Goal: Communication & Community: Share content

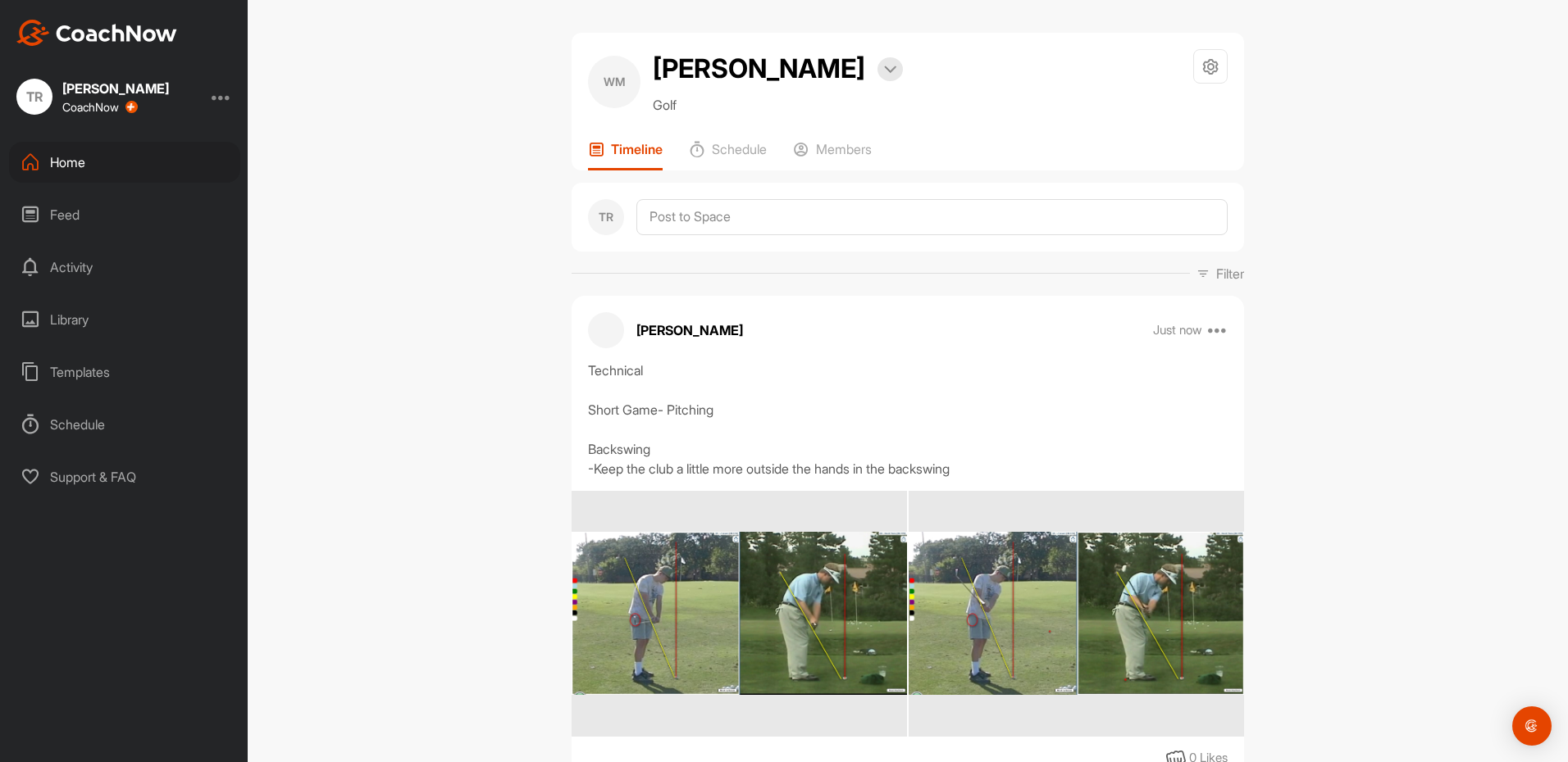
click at [1349, 548] on div "[PERSON_NAME] Bookings Golf Space Settings Your Notifications Timeline Schedule…" at bounding box center [908, 381] width 1320 height 762
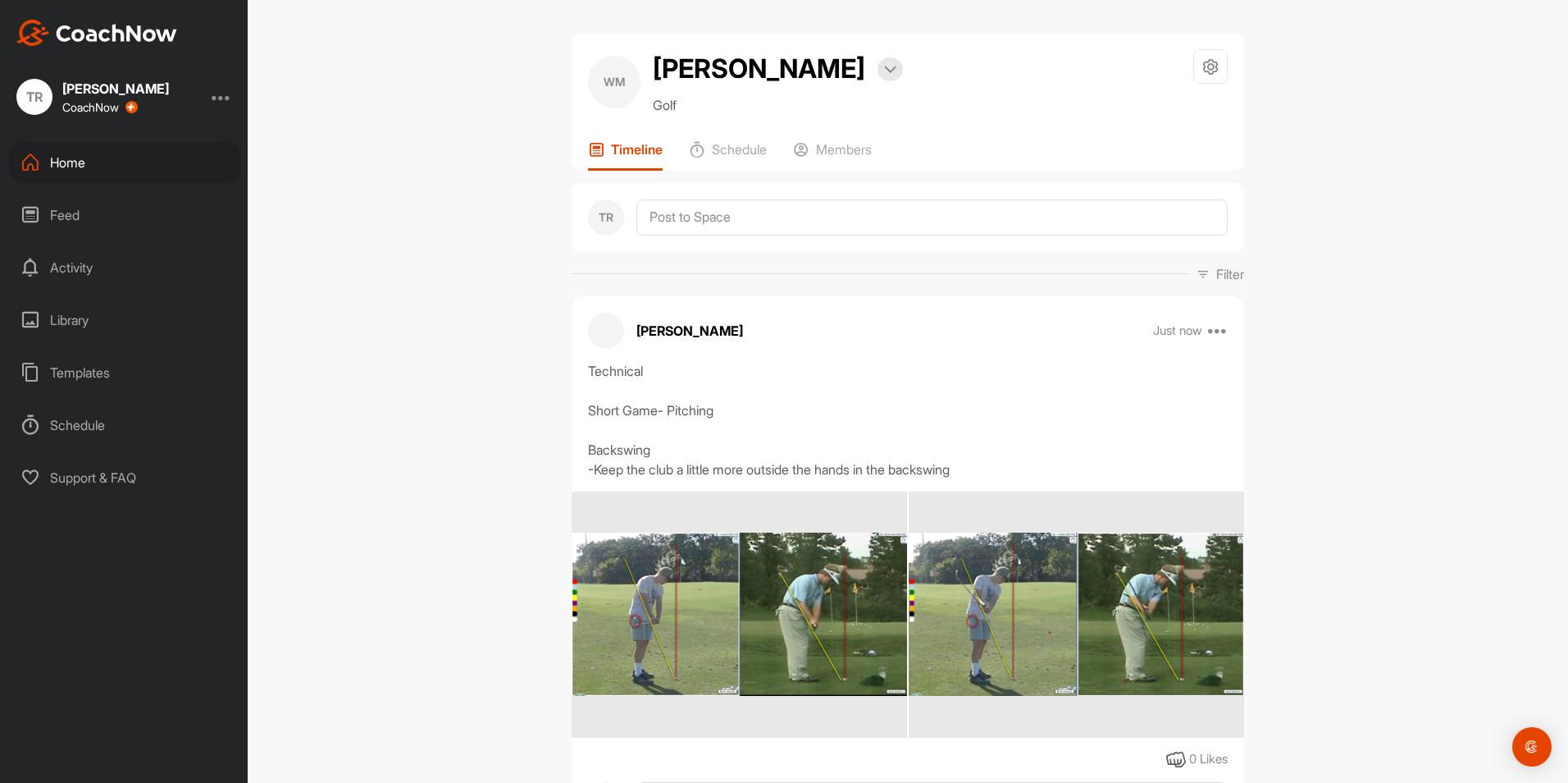
click at [137, 167] on div "Home" at bounding box center [124, 162] width 231 height 41
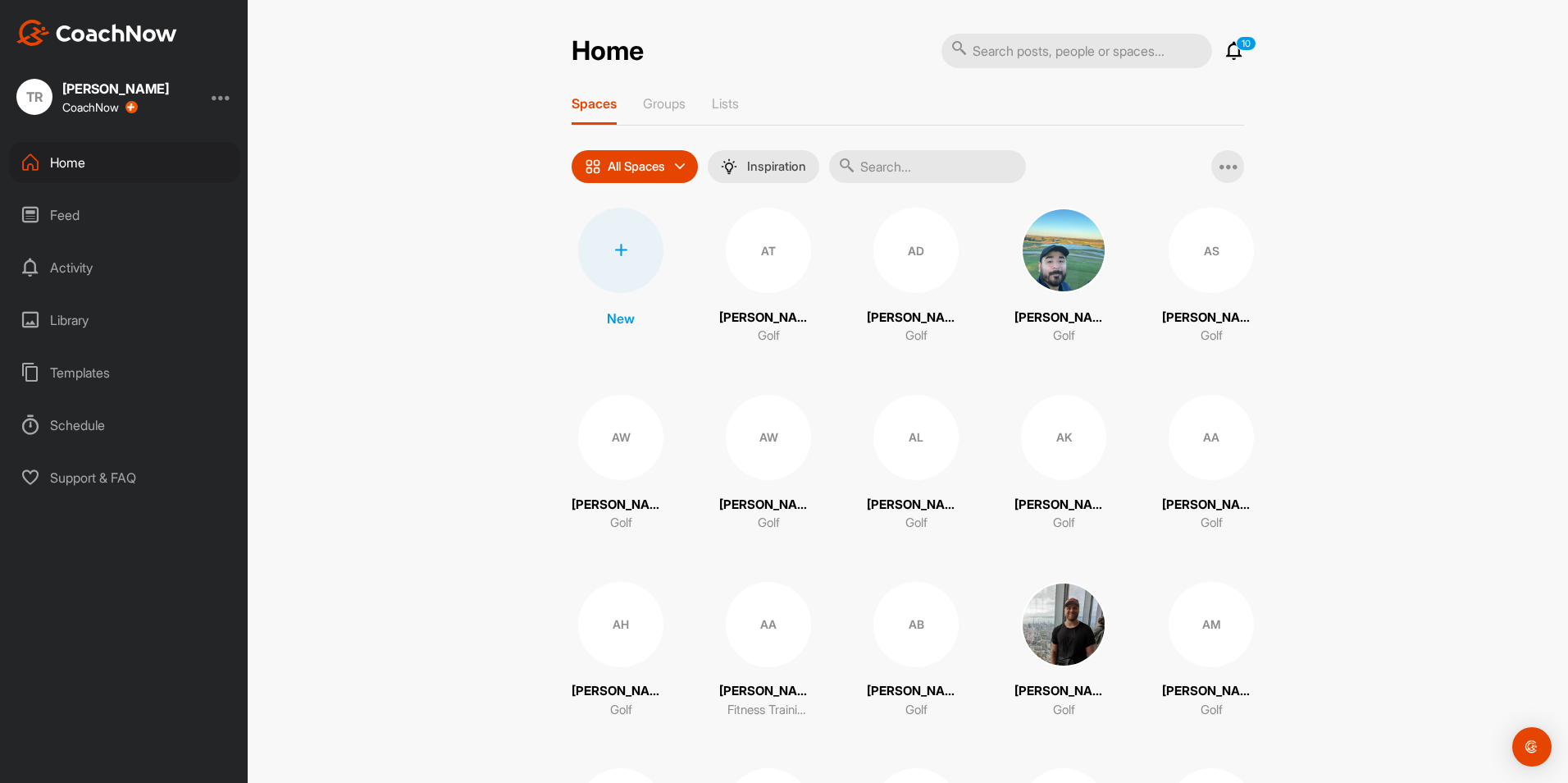
click at [1004, 38] on input "text" at bounding box center [1076, 51] width 271 height 35
type input "[PERSON_NAME]"
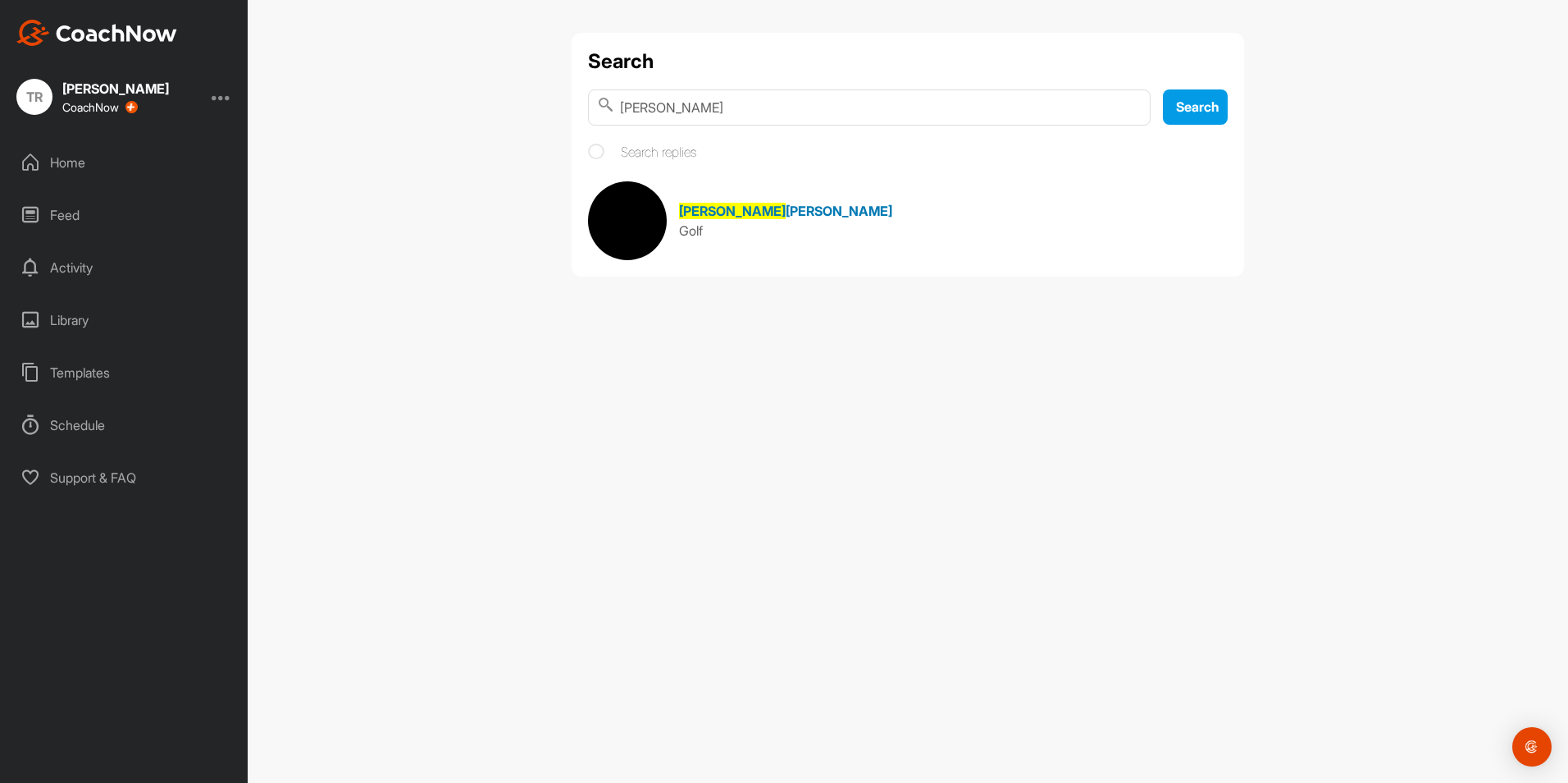
click at [785, 208] on span "[PERSON_NAME]" at bounding box center [838, 210] width 107 height 16
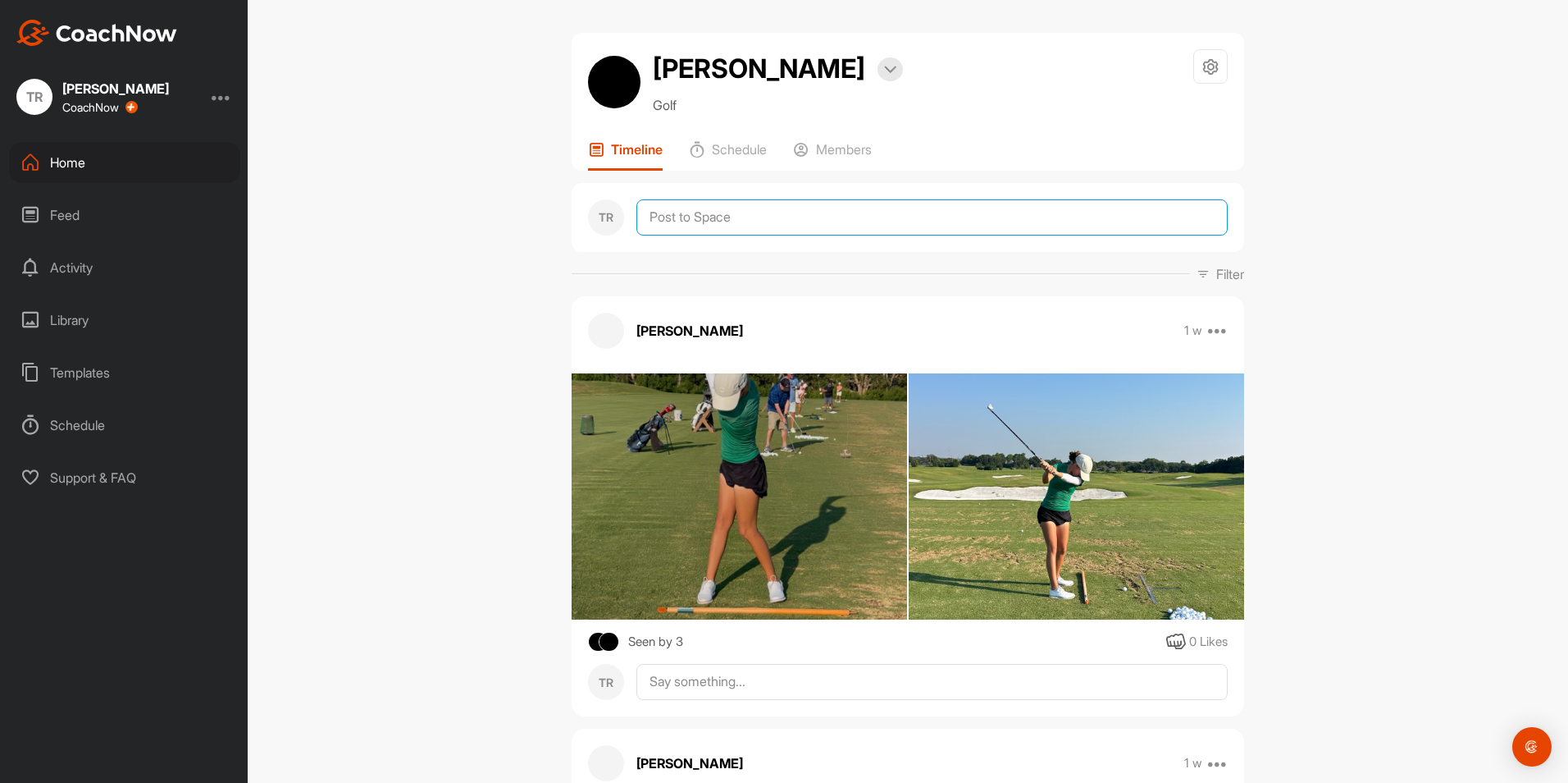
click at [728, 218] on textarea at bounding box center [932, 217] width 592 height 36
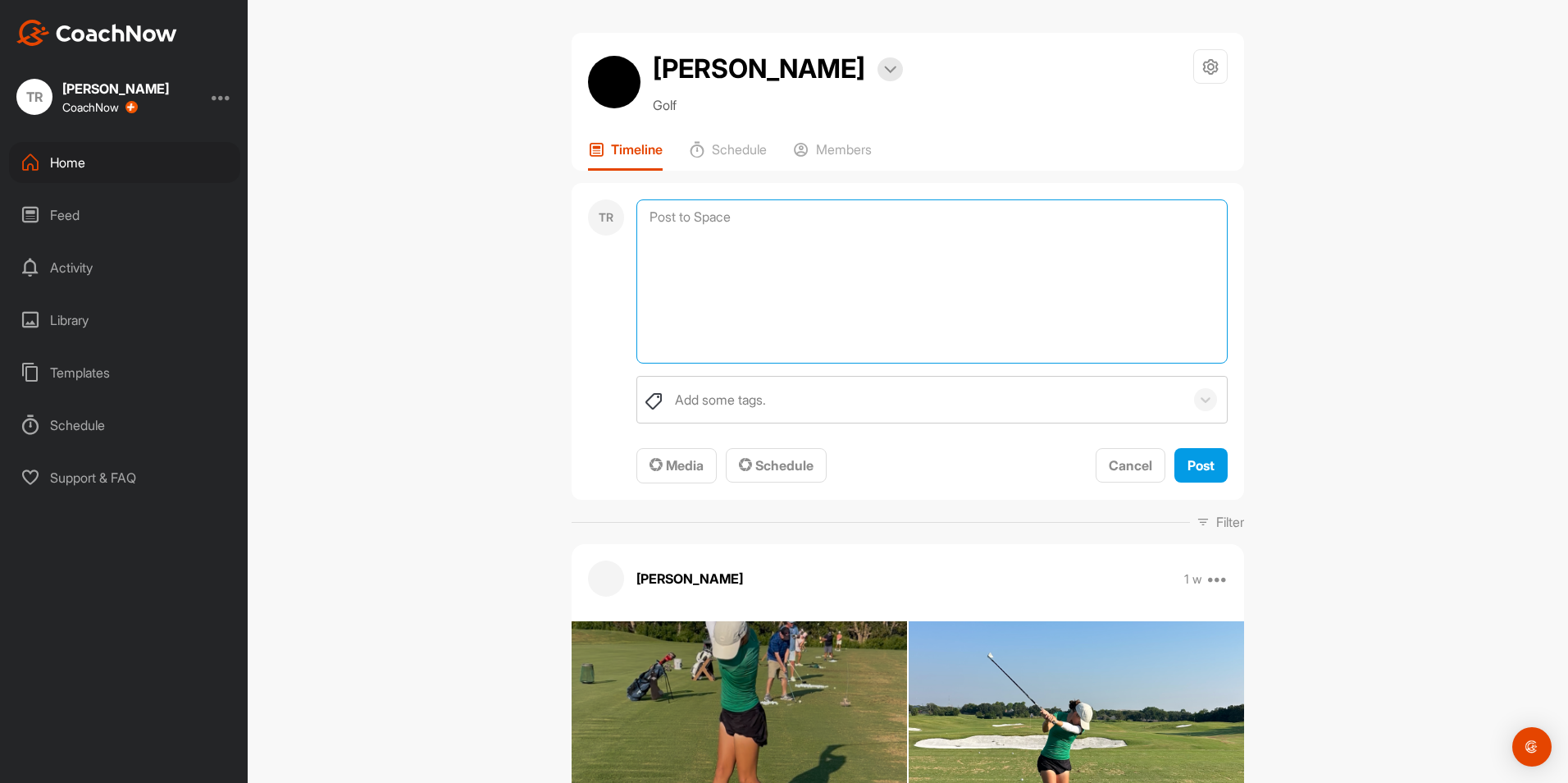
click at [728, 218] on textarea at bounding box center [932, 282] width 592 height 164
click at [765, 240] on textarea at bounding box center [932, 282] width 592 height 164
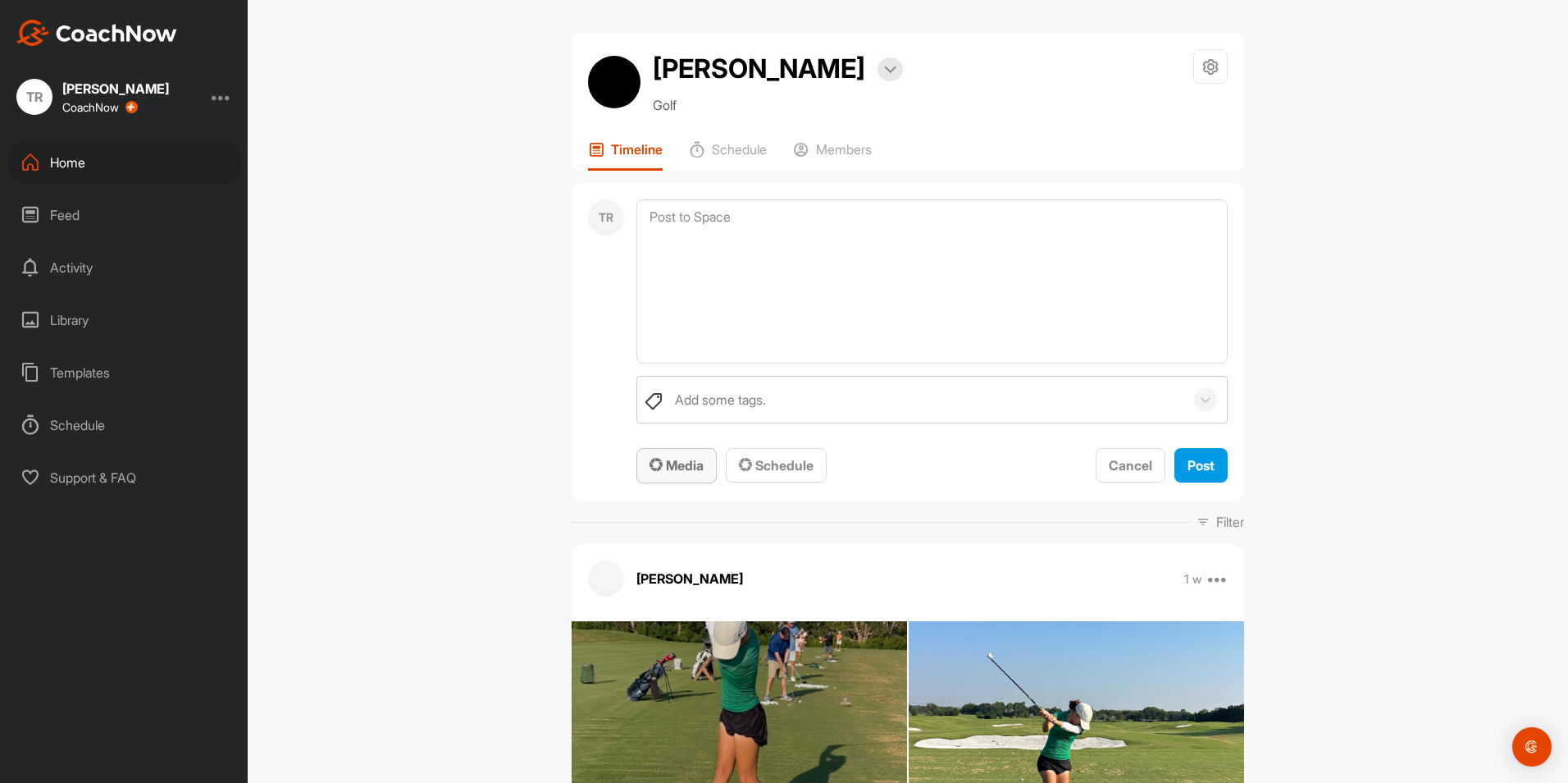
click at [694, 472] on span "Media" at bounding box center [677, 465] width 54 height 16
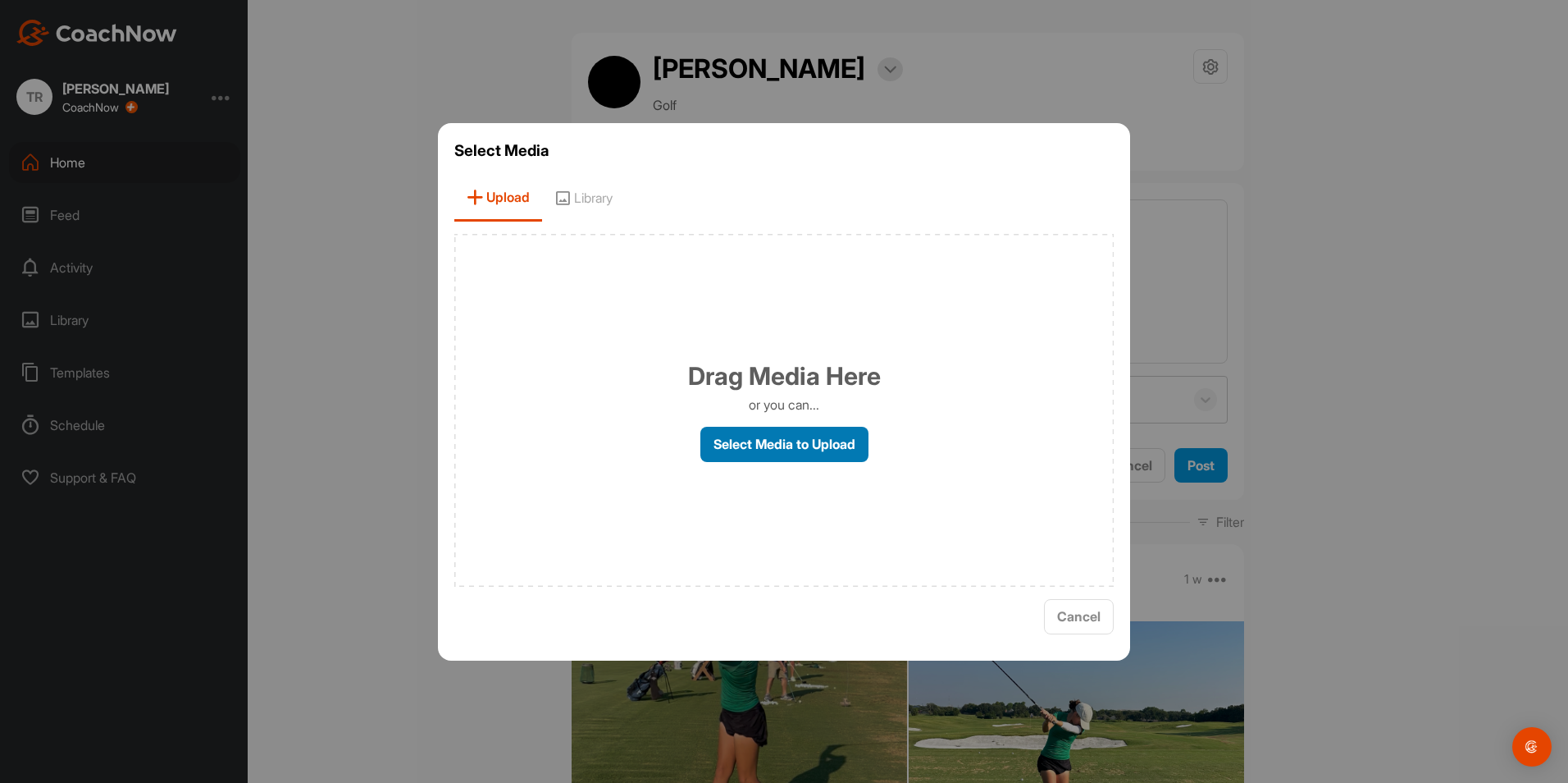
click at [755, 449] on label "Select Media to Upload" at bounding box center [784, 445] width 168 height 36
click at [0, 0] on input "Select Media to Upload" at bounding box center [0, 0] width 0 height 0
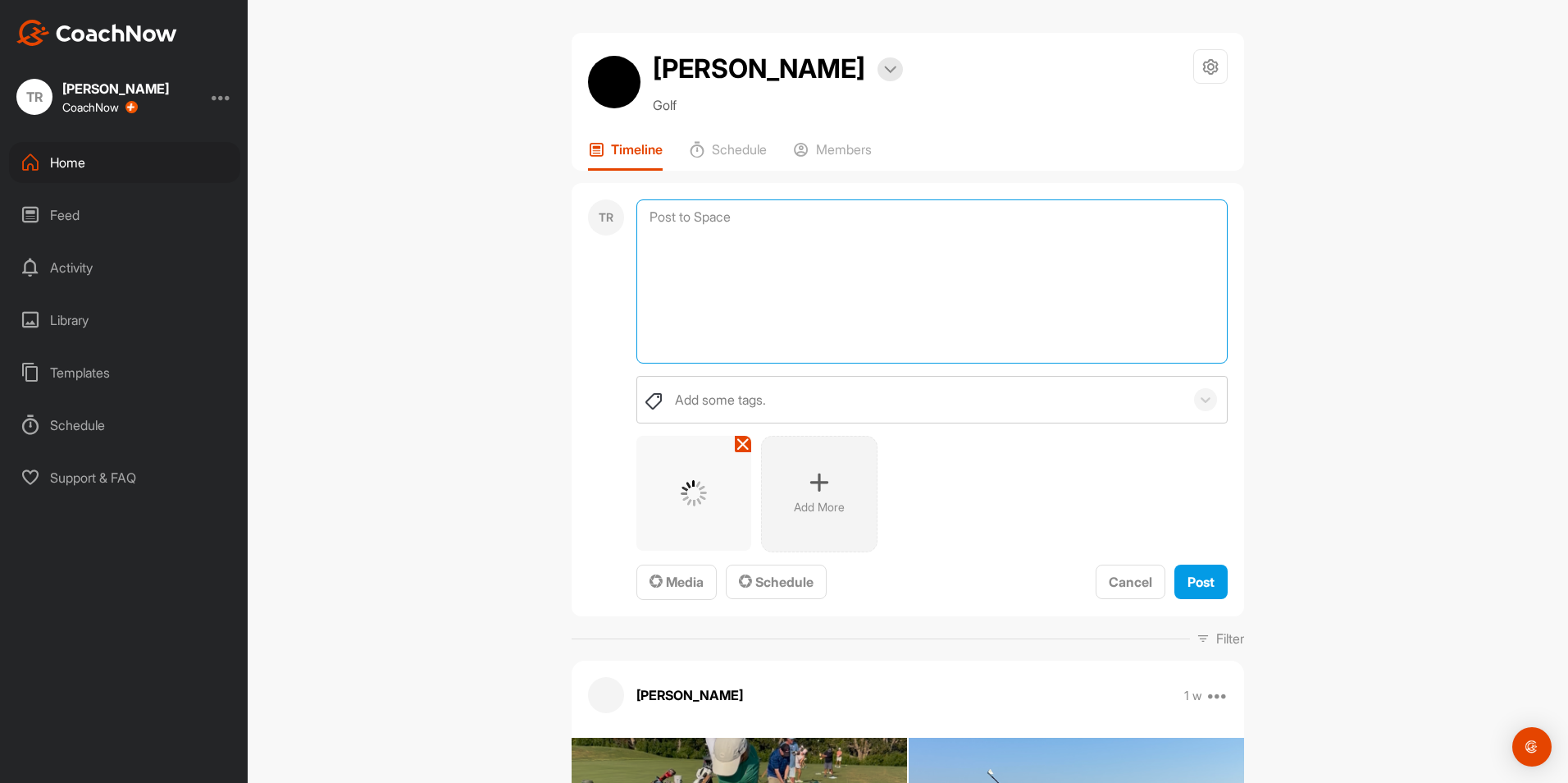
click at [796, 282] on textarea at bounding box center [932, 282] width 592 height 164
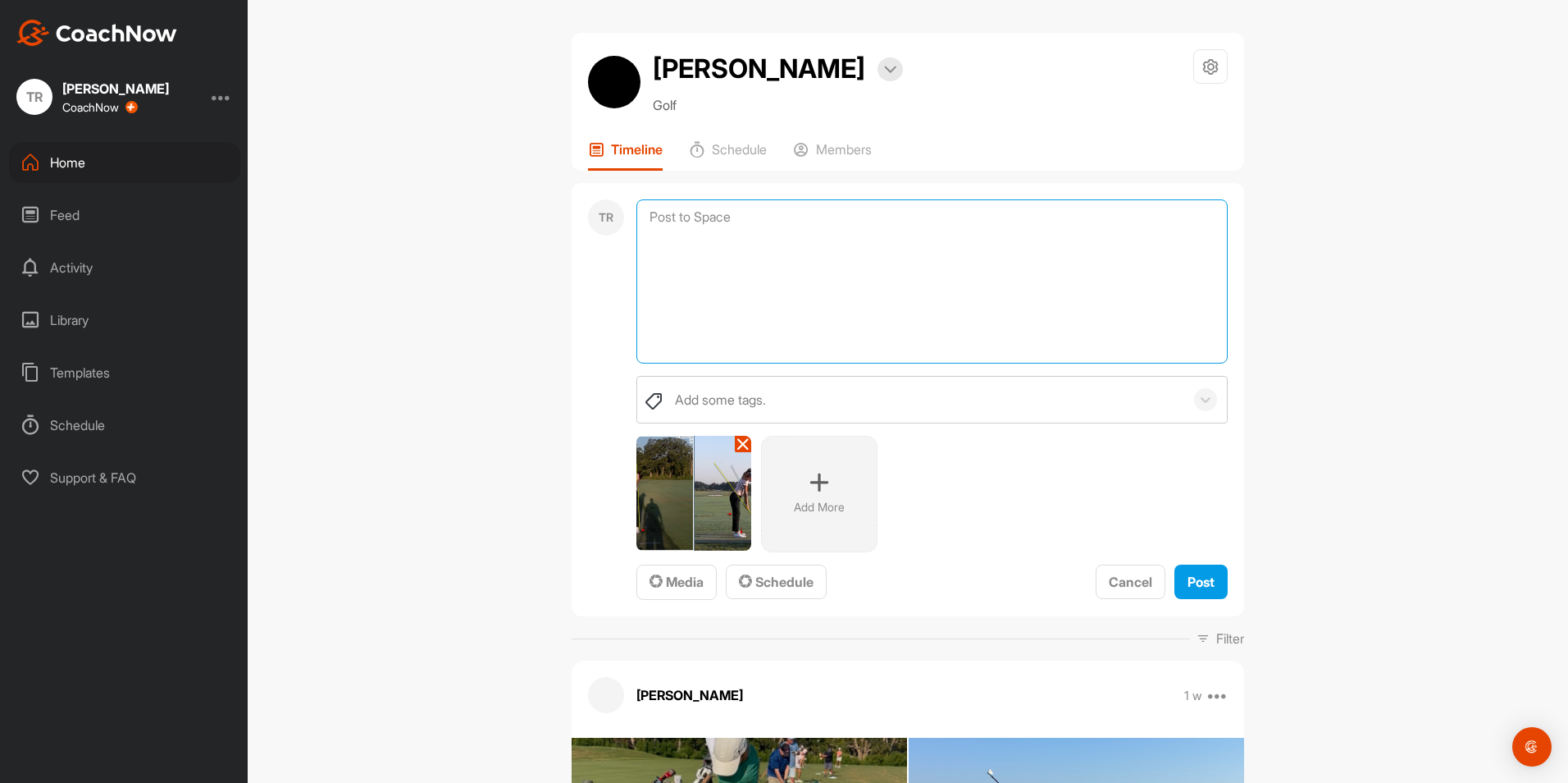
click at [748, 298] on textarea at bounding box center [932, 282] width 592 height 164
type textarea "Technical Full Swing Setup -Wider feet -Soften the knees -Weight on the balls o…"
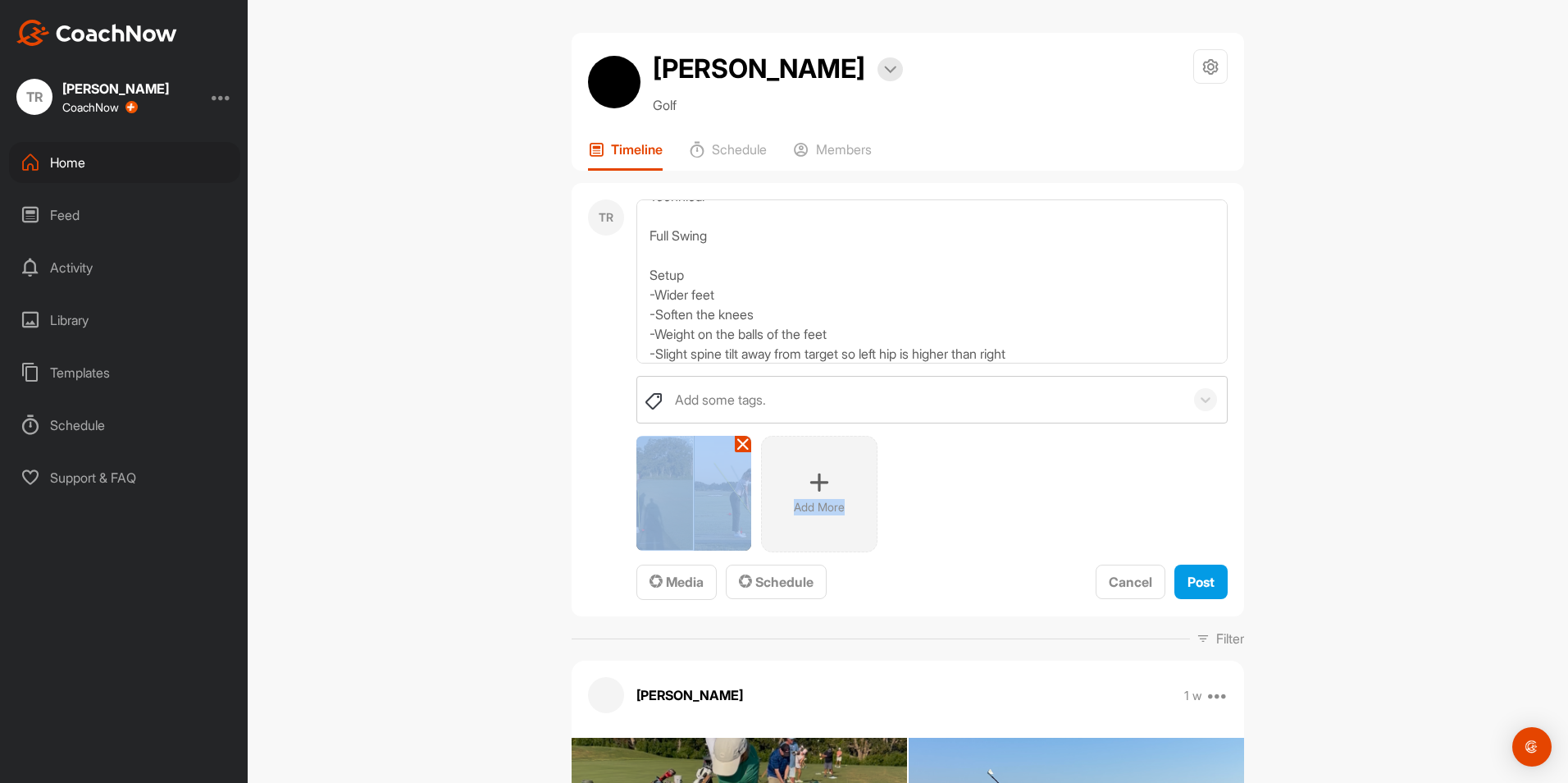
drag, startPoint x: 1082, startPoint y: 425, endPoint x: 1154, endPoint y: 513, distance: 113.7
click at [1154, 513] on div "Add some tags. Add More To pick up a draggable item, press the space bar. While…" at bounding box center [932, 488] width 592 height 225
click at [1023, 461] on div "Add More" at bounding box center [932, 494] width 592 height 117
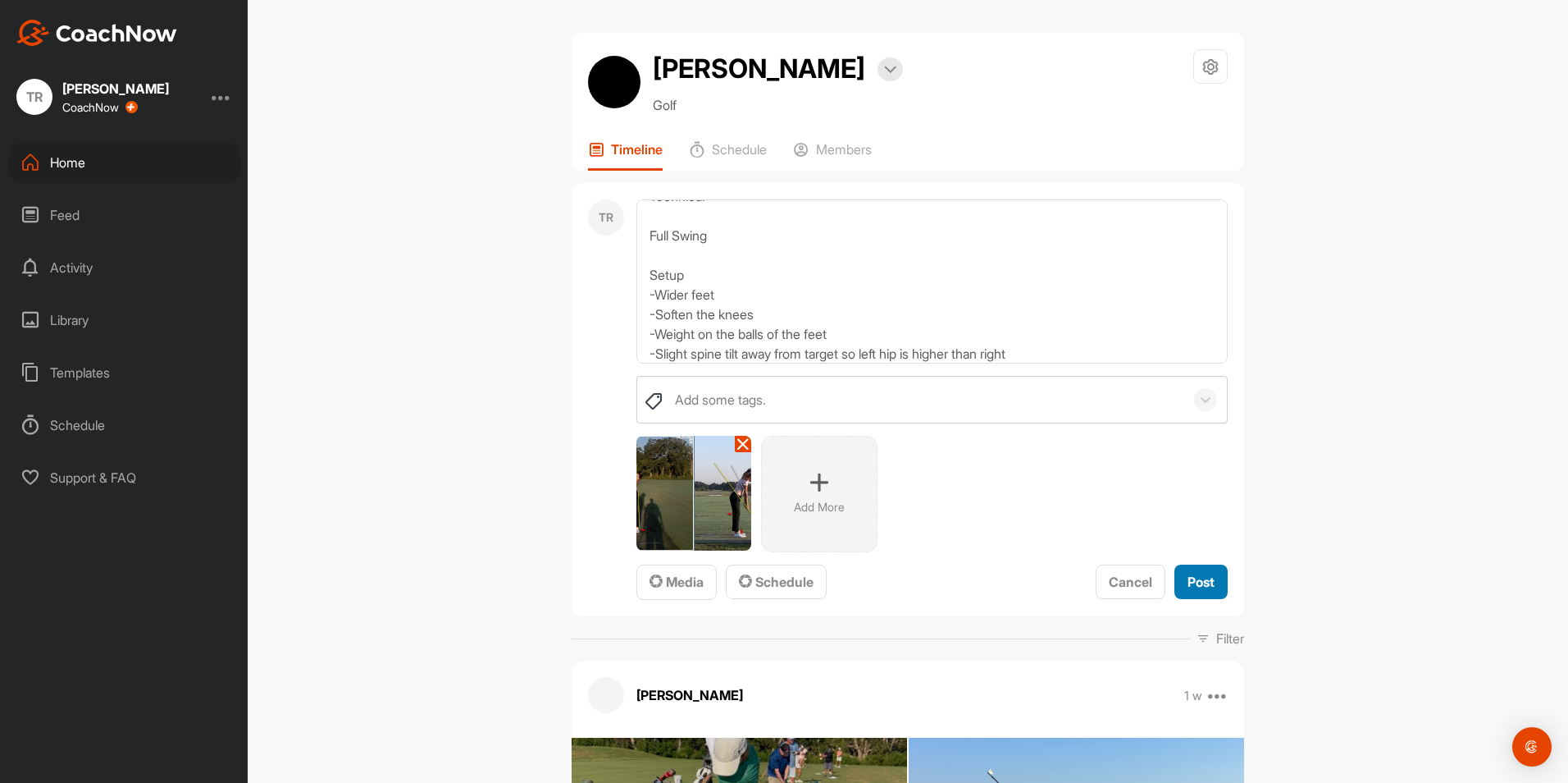
click at [1203, 581] on span "Post" at bounding box center [1201, 581] width 27 height 16
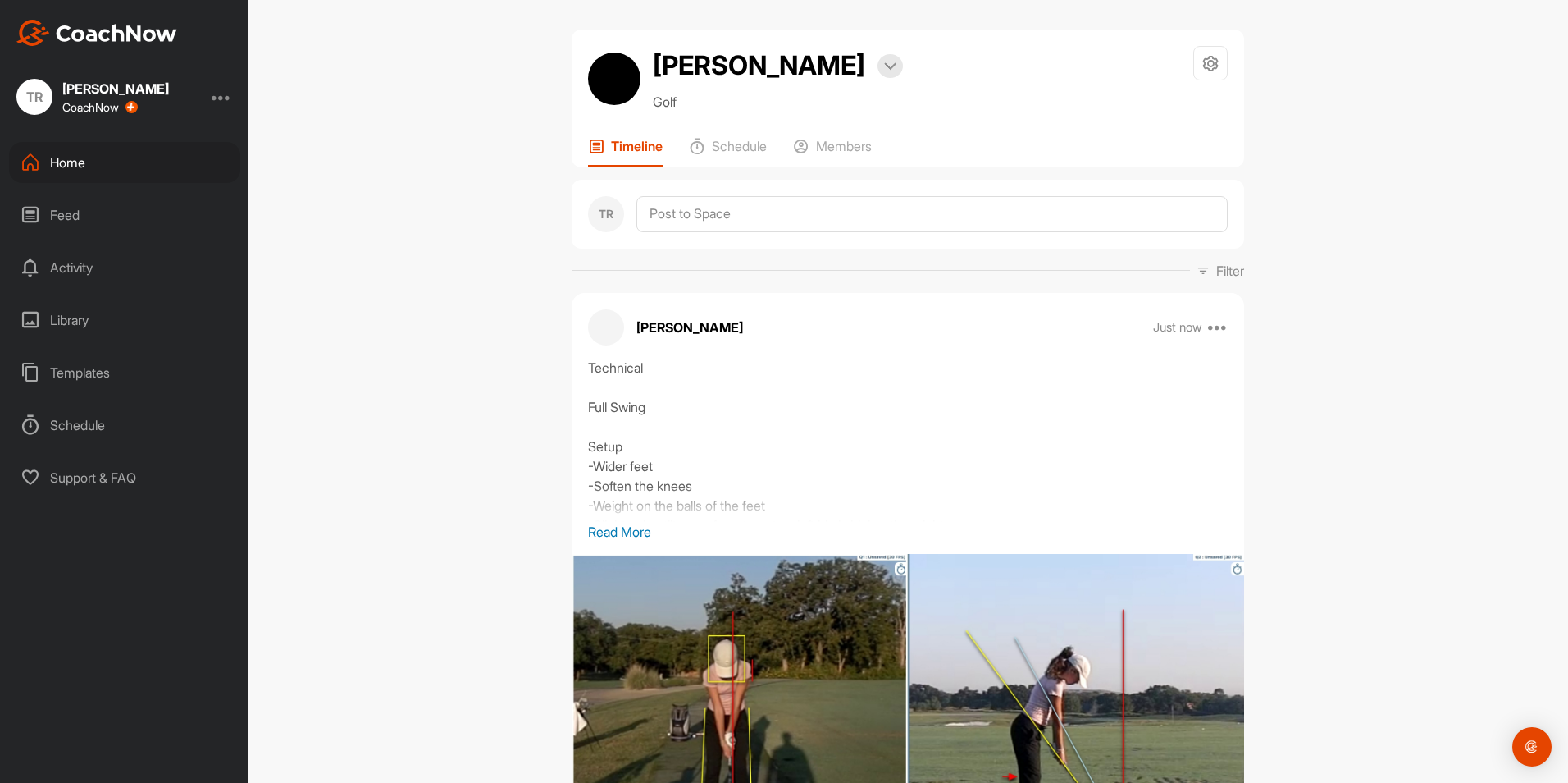
scroll to position [0, 0]
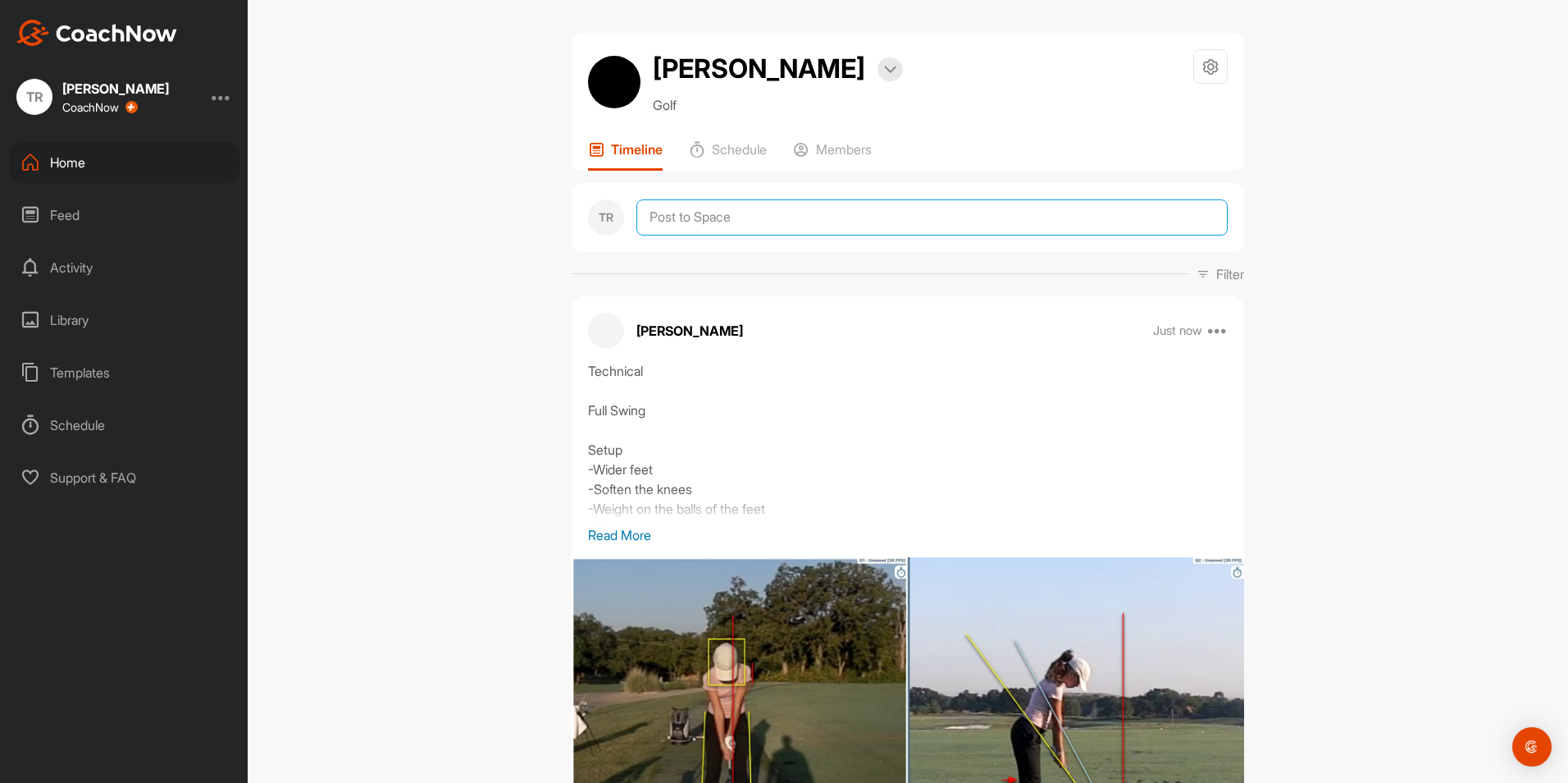
click at [708, 226] on textarea at bounding box center [932, 217] width 592 height 36
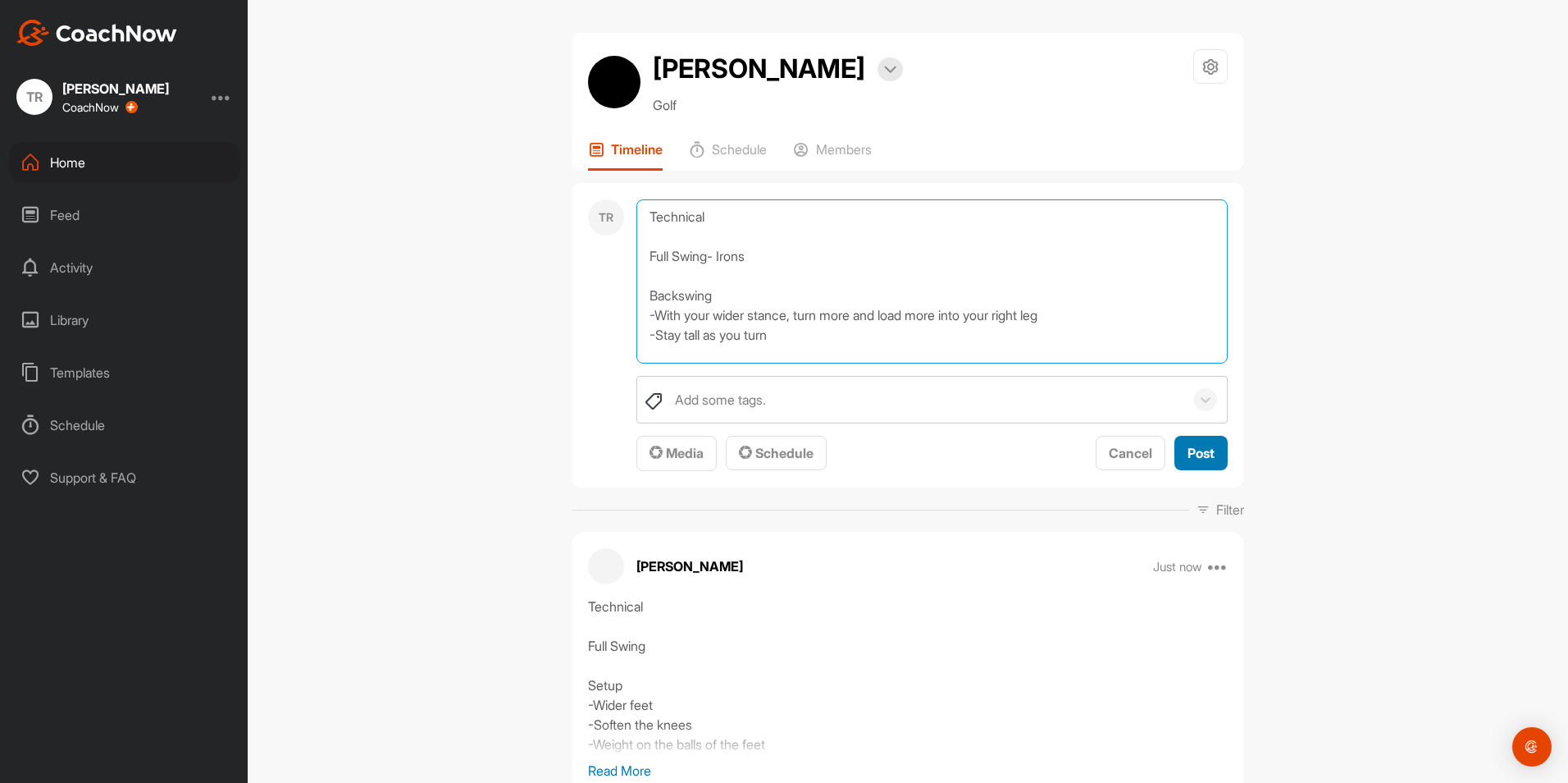
type textarea "Technical Full Swing- Irons Backswing -With your wider stance, turn more and lo…"
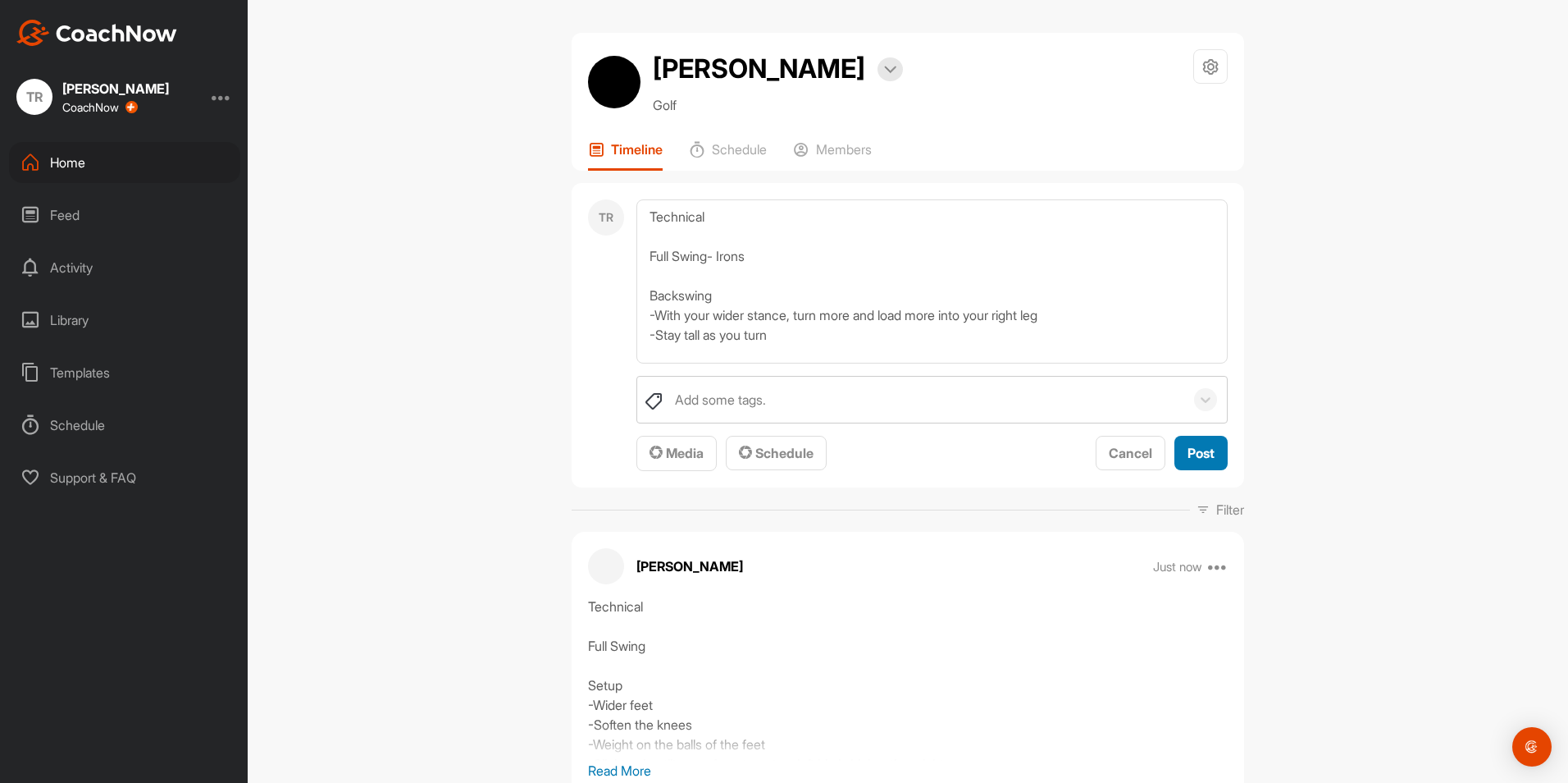
click at [1187, 460] on span "Post" at bounding box center [1201, 452] width 27 height 16
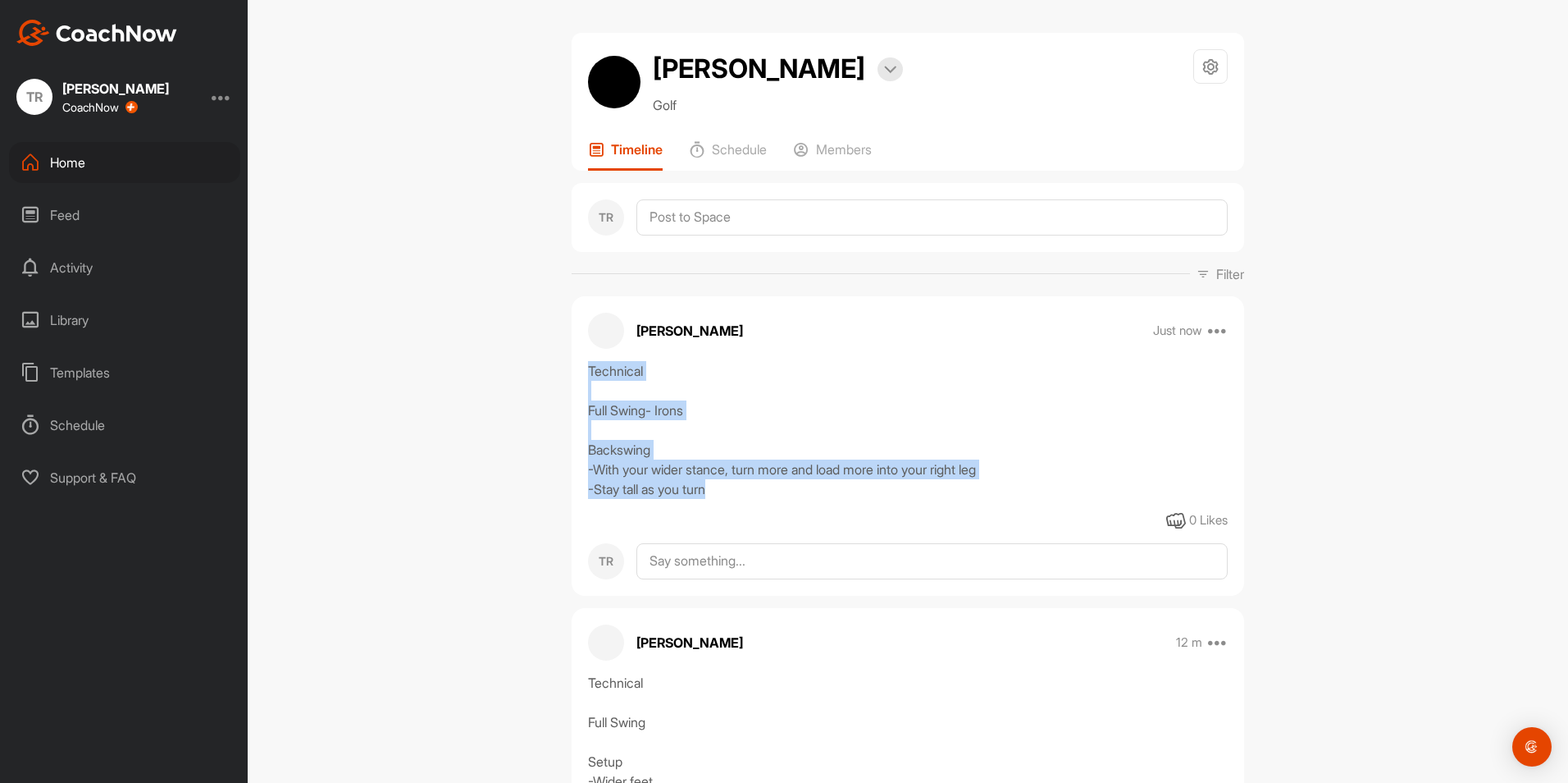
drag, startPoint x: 579, startPoint y: 370, endPoint x: 785, endPoint y: 490, distance: 238.4
click at [785, 490] on div "Technical Full Swing- Irons Backswing -With your wider stance, turn more and lo…" at bounding box center [908, 429] width 673 height 138
copy div "Technical Full Swing- Irons Backswing -With your wider stance, turn more and lo…"
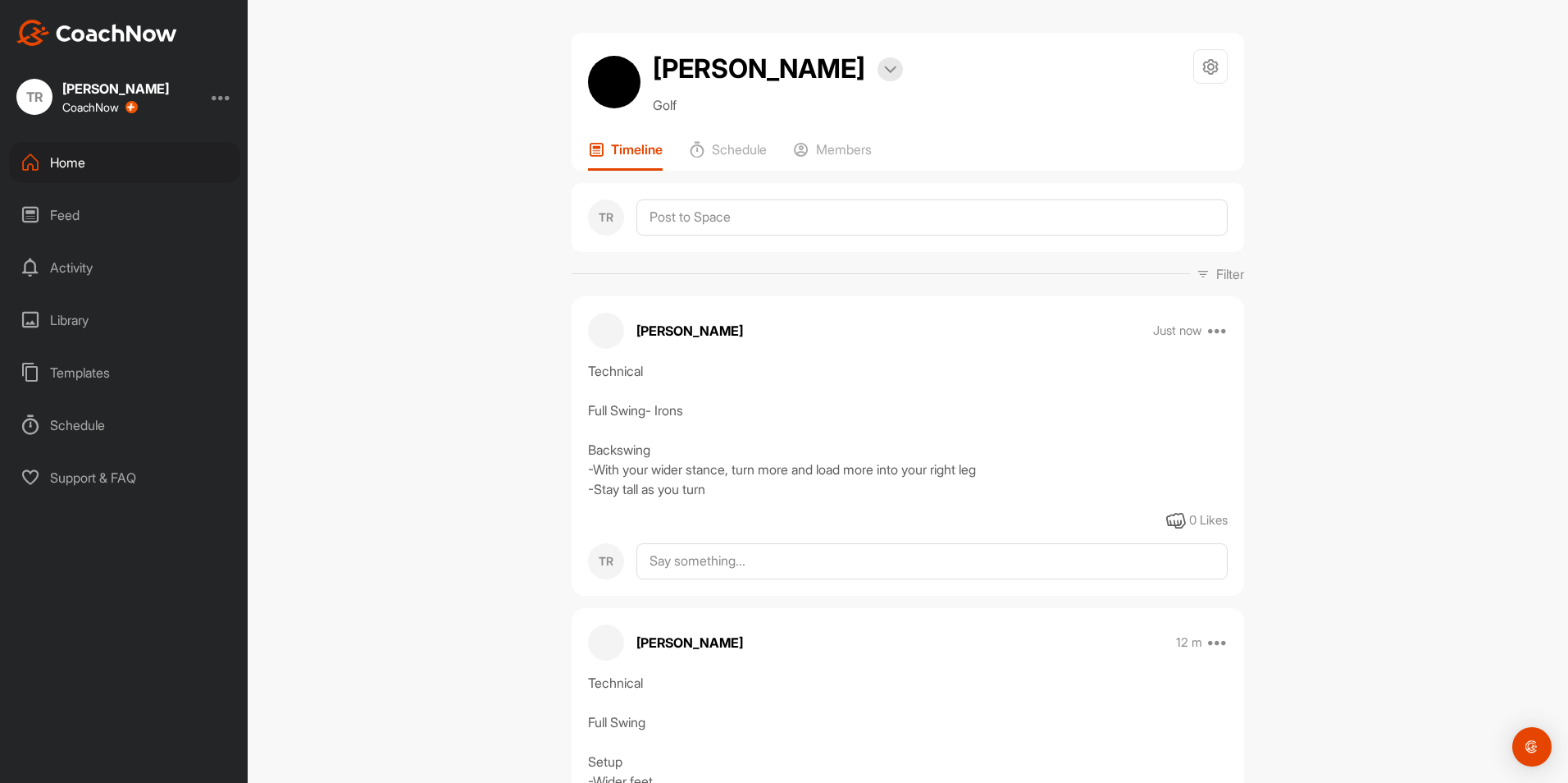
click at [1208, 326] on div "Just now Edit Edit Tags Pin to top Delete" at bounding box center [1191, 331] width 75 height 19
click at [1214, 328] on icon at bounding box center [1218, 331] width 19 height 19
click at [1082, 548] on p "Delete" at bounding box center [1070, 546] width 36 height 17
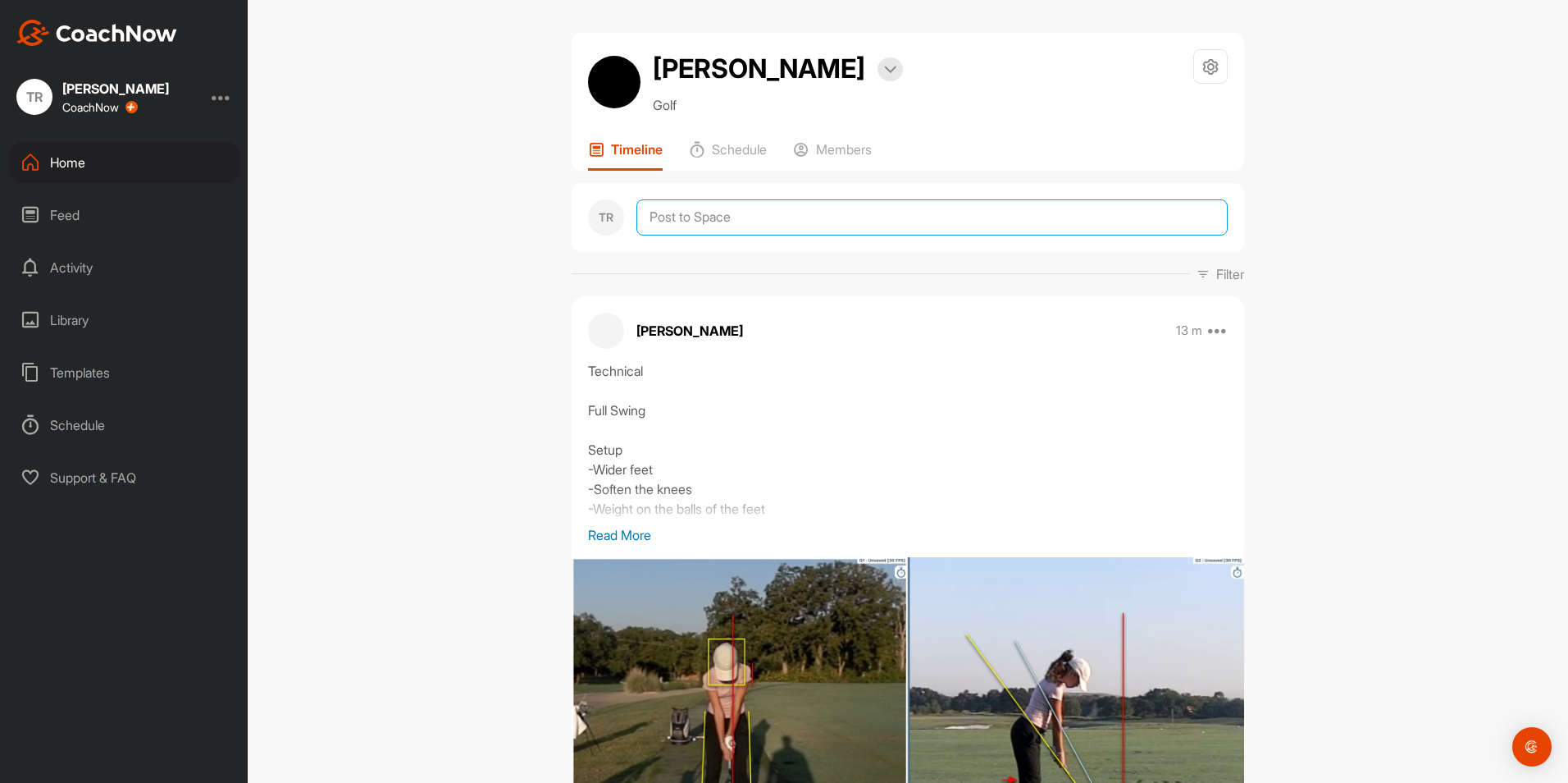
click at [675, 223] on textarea at bounding box center [932, 217] width 592 height 36
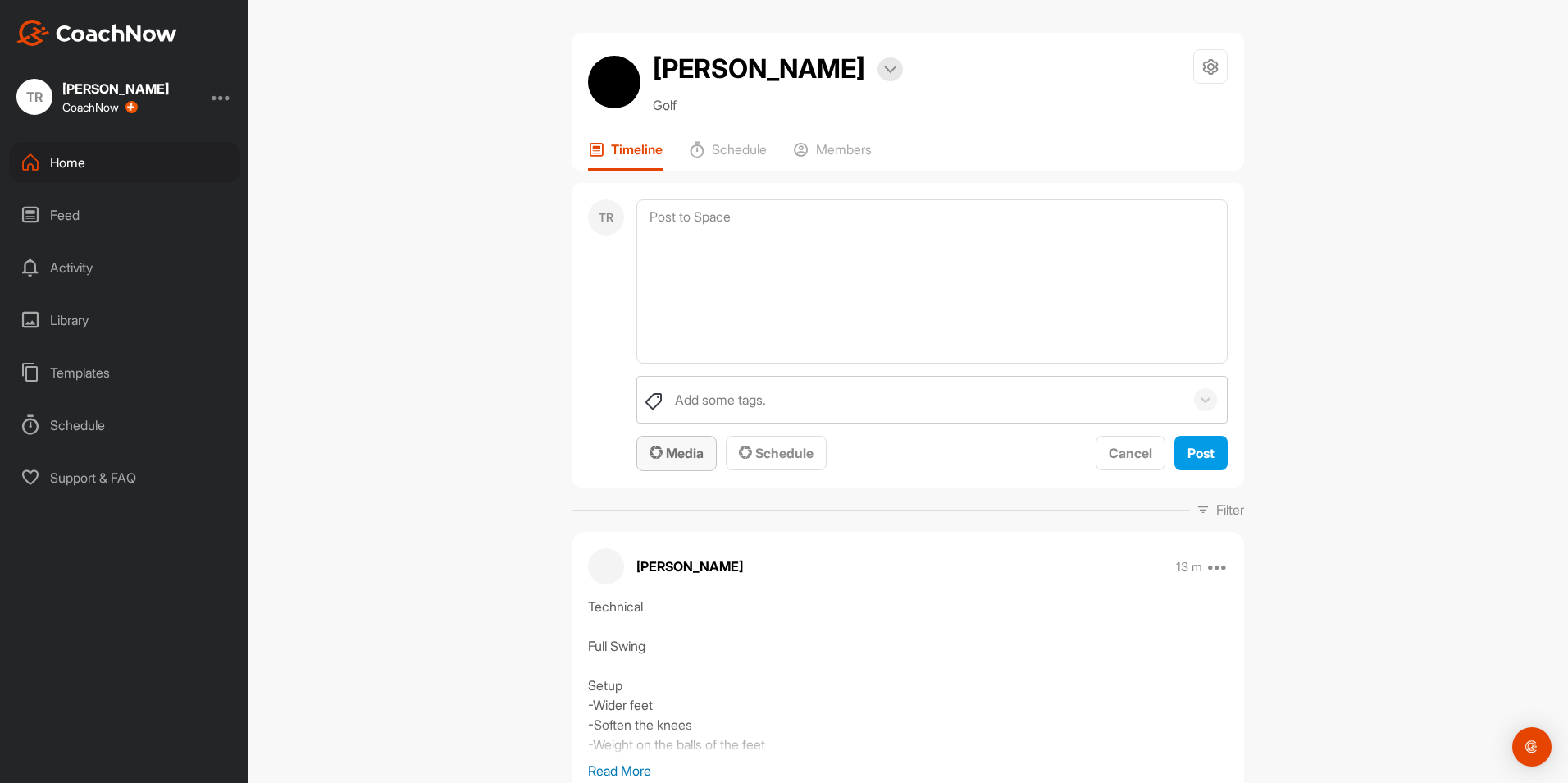
click at [680, 449] on span "Media" at bounding box center [677, 452] width 54 height 16
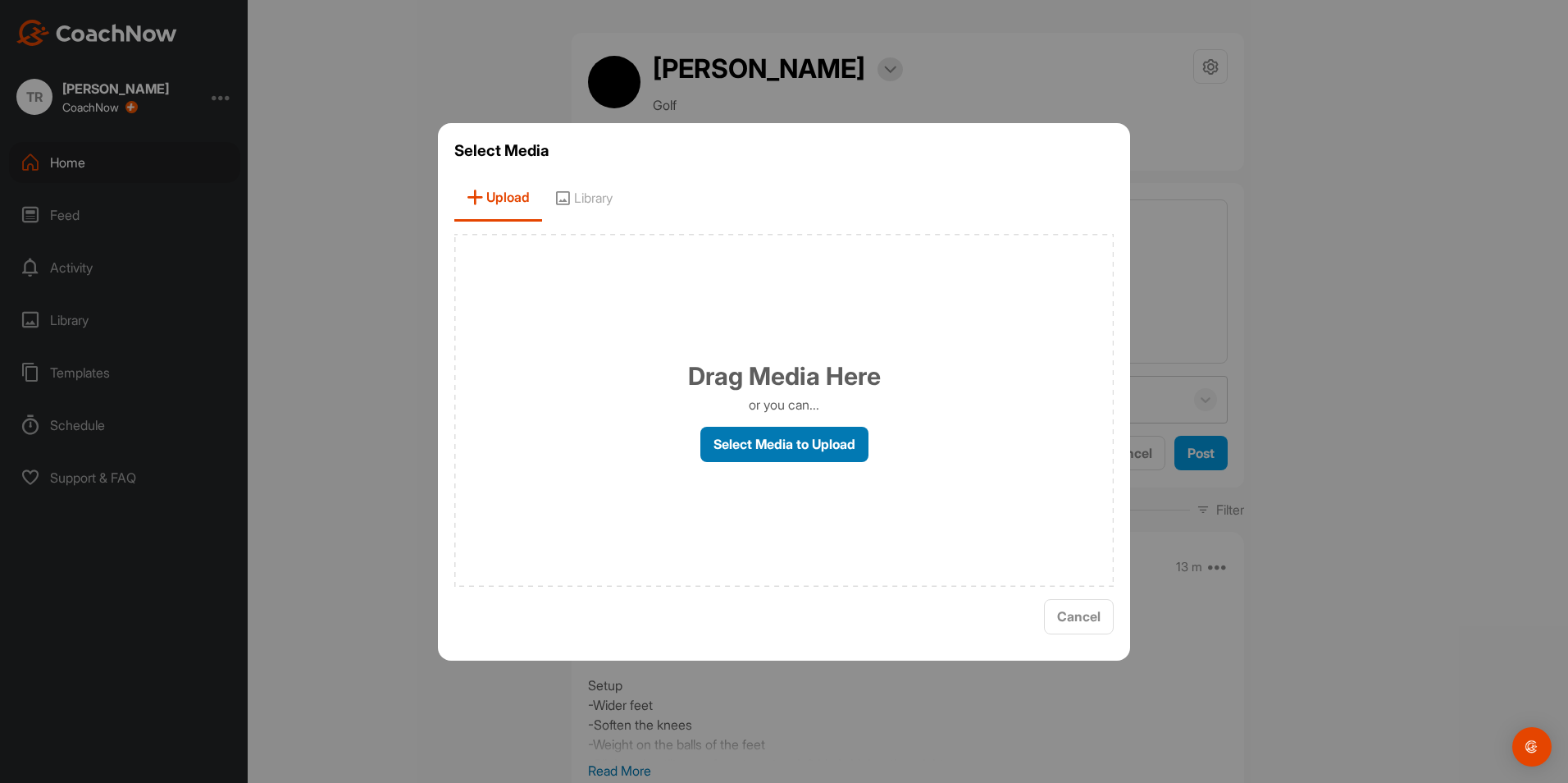
click at [761, 431] on label "Select Media to Upload" at bounding box center [784, 445] width 168 height 36
click at [0, 0] on input "Select Media to Upload" at bounding box center [0, 0] width 0 height 0
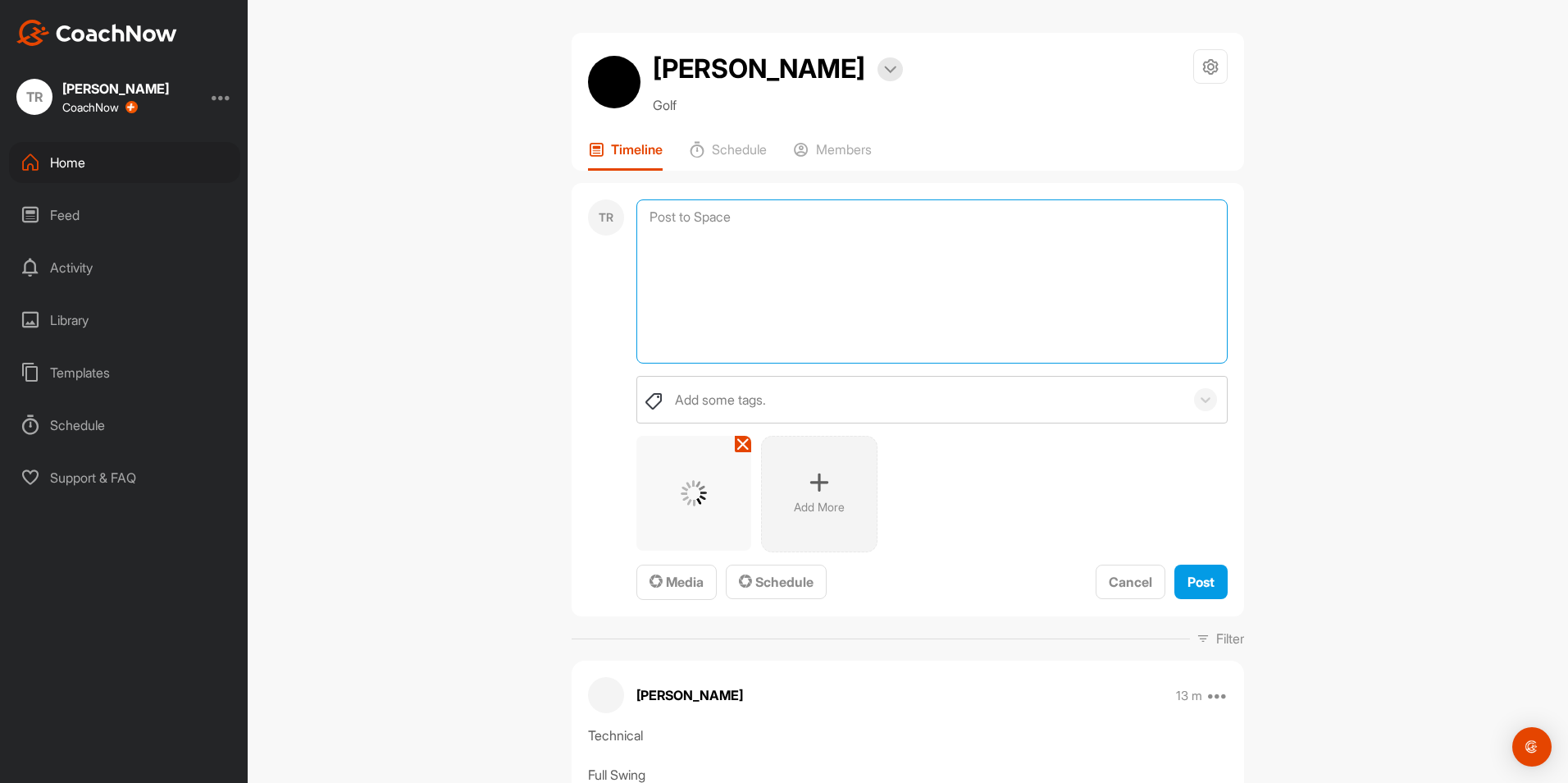
click at [904, 318] on textarea at bounding box center [932, 282] width 592 height 164
paste textarea "Technical Full Swing- Irons Backswing -With your wider stance, turn more and lo…"
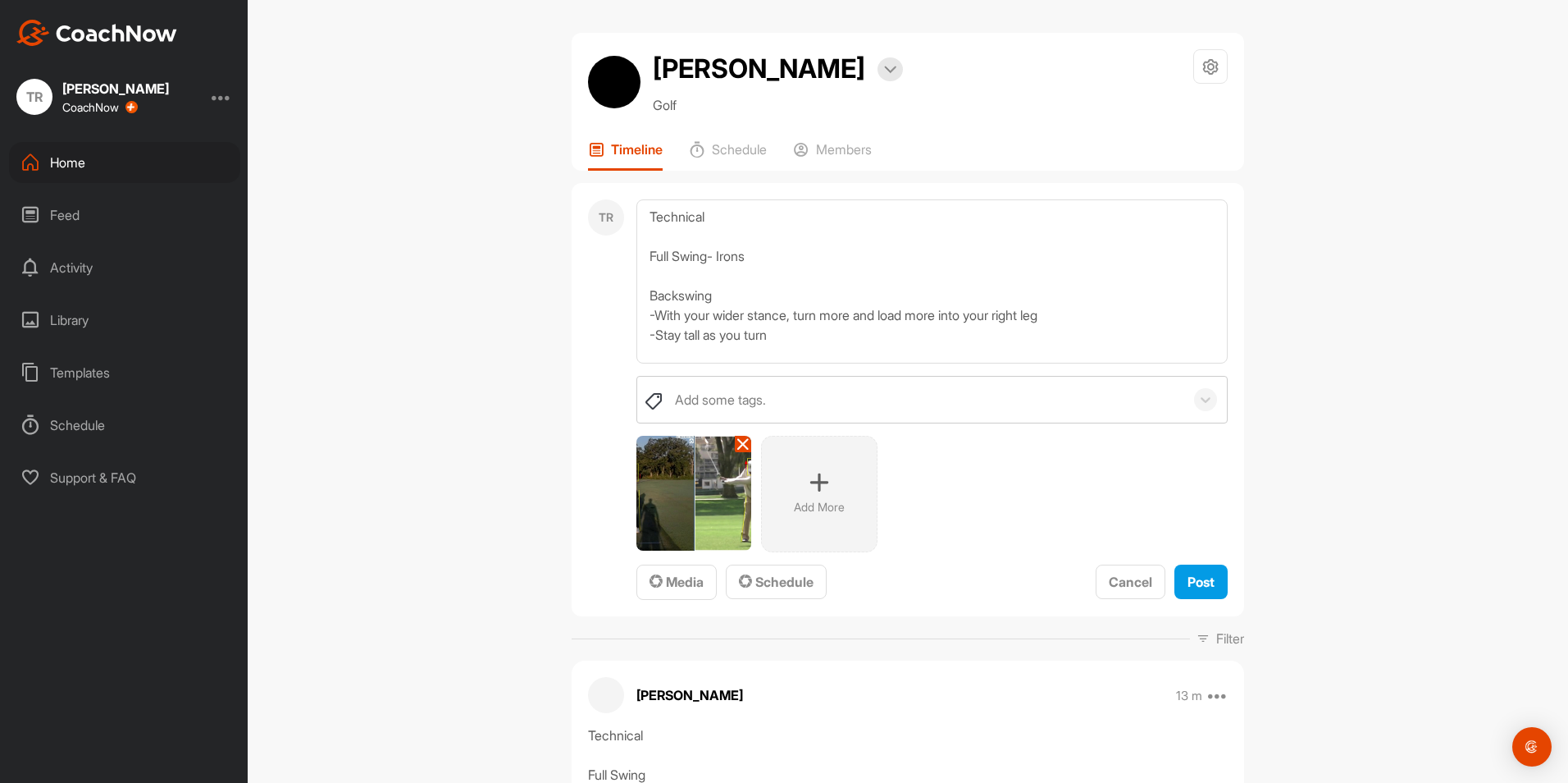
click at [804, 507] on p "Add More" at bounding box center [819, 506] width 51 height 16
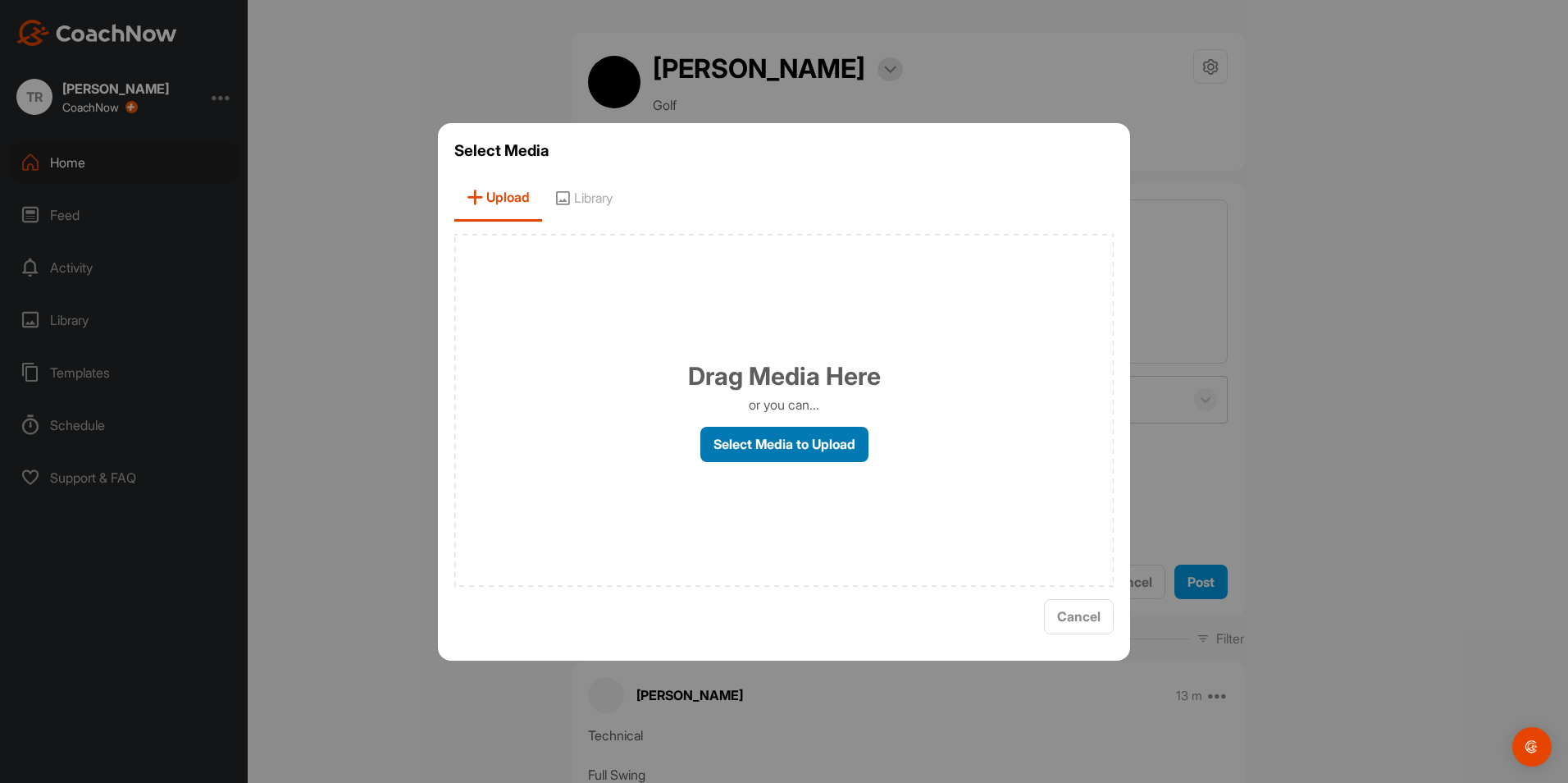
click at [796, 430] on label "Select Media to Upload" at bounding box center [784, 445] width 168 height 36
click at [0, 0] on input "Select Media to Upload" at bounding box center [0, 0] width 0 height 0
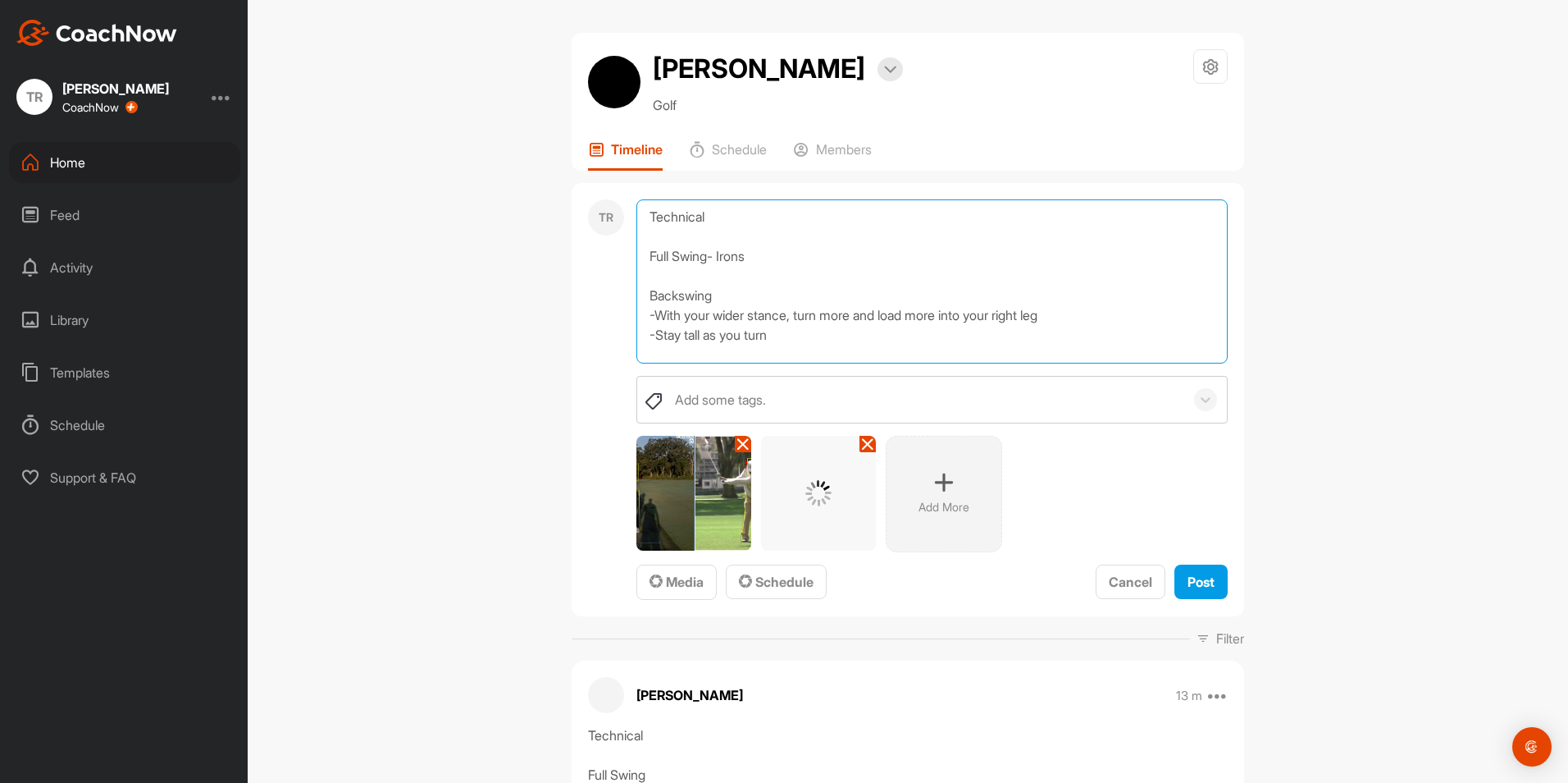
click at [808, 346] on textarea "Technical Full Swing- Irons Backswing -With your wider stance, turn more and lo…" at bounding box center [932, 282] width 592 height 164
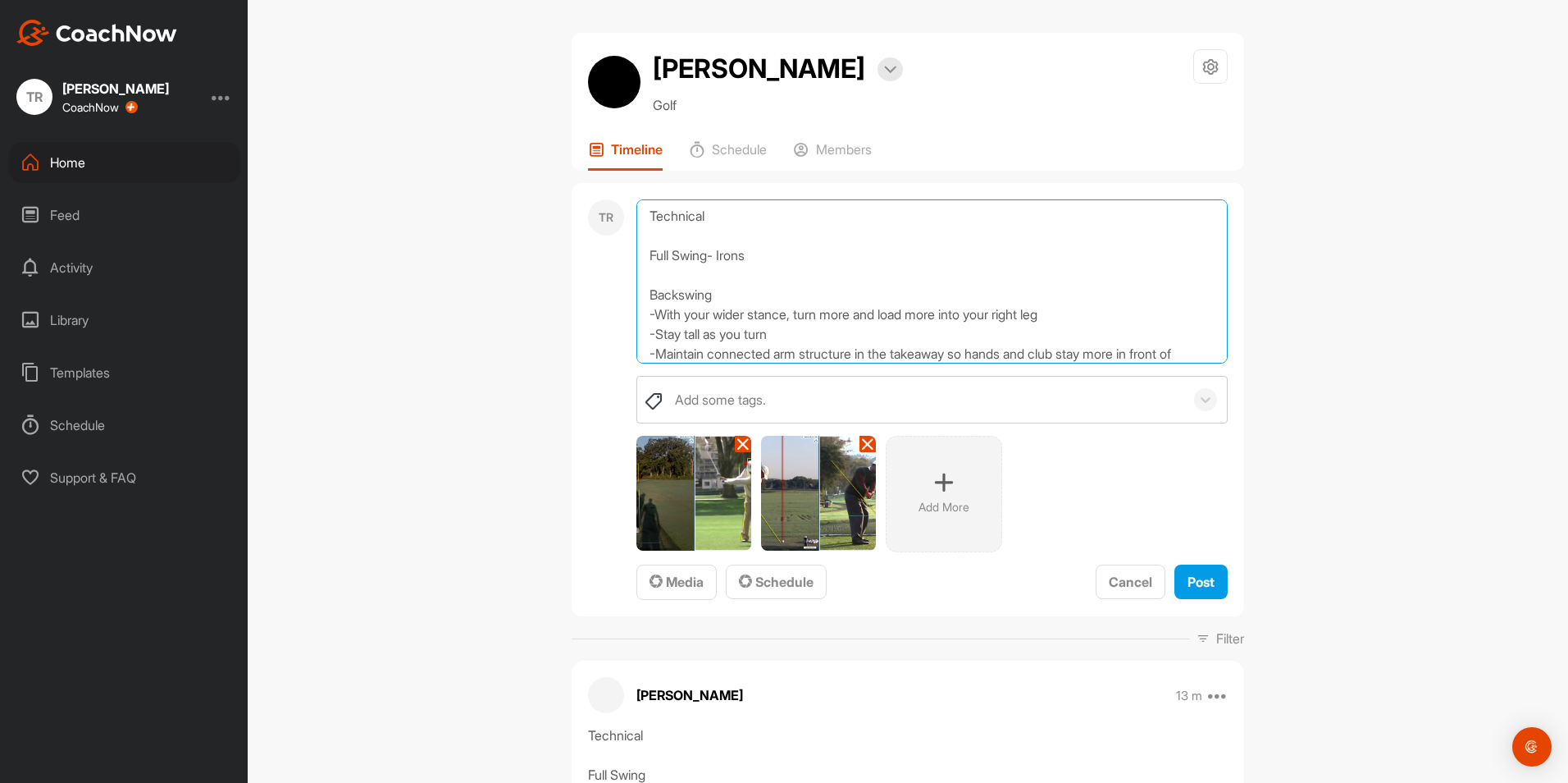
scroll to position [20, 0]
click at [768, 336] on textarea "Technical Full Swing- Irons Backswing -With your wider stance, turn more and lo…" at bounding box center [932, 282] width 592 height 164
click at [706, 336] on textarea "Technical Full Swing- Irons Backswing -With your wider stance, turn more and lo…" at bounding box center [932, 282] width 592 height 164
type textarea "Technical Full Swing- Irons Backswing -With your wider stance, turn more and lo…"
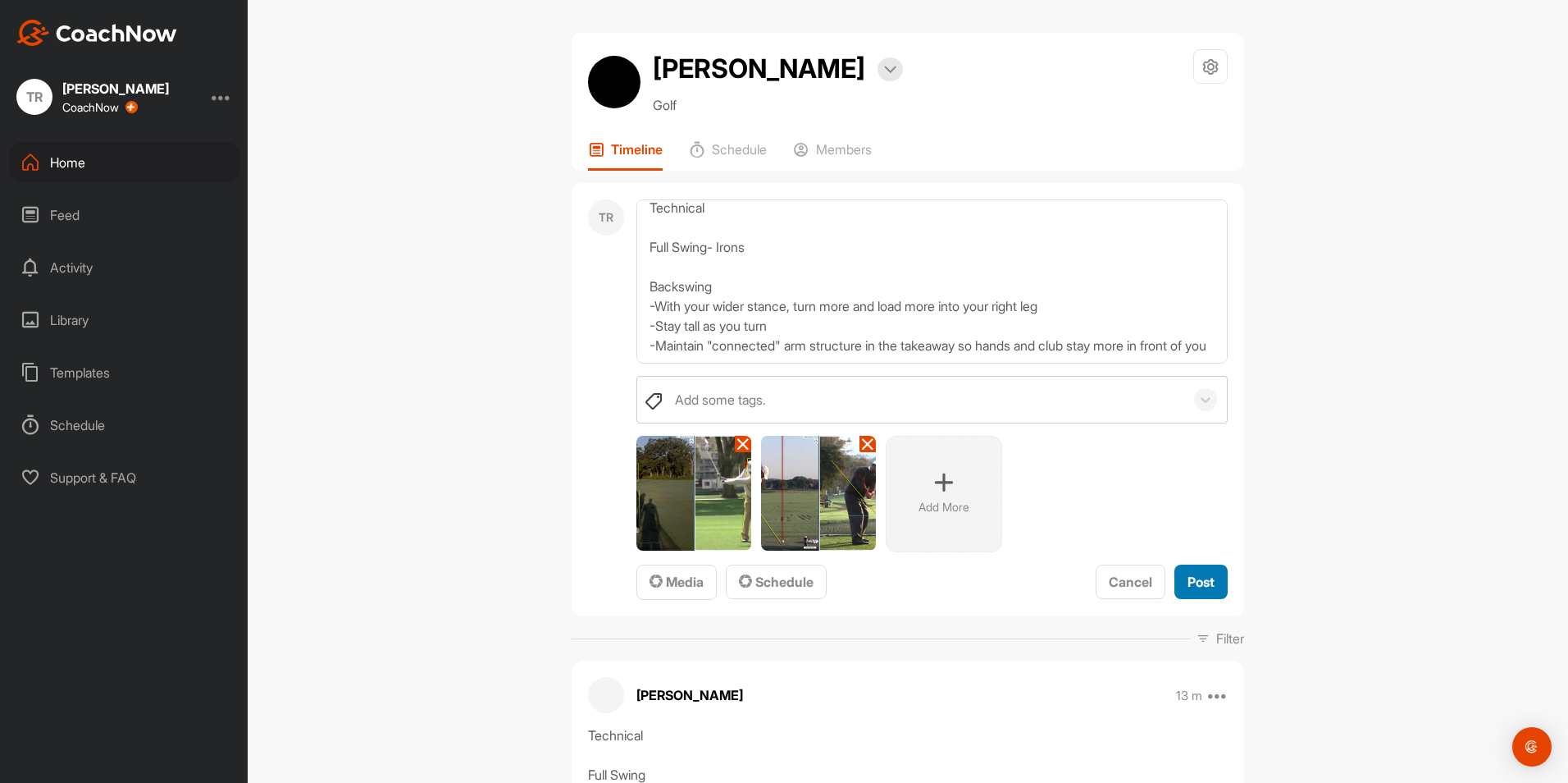
click at [1220, 578] on button "Post" at bounding box center [1201, 582] width 53 height 36
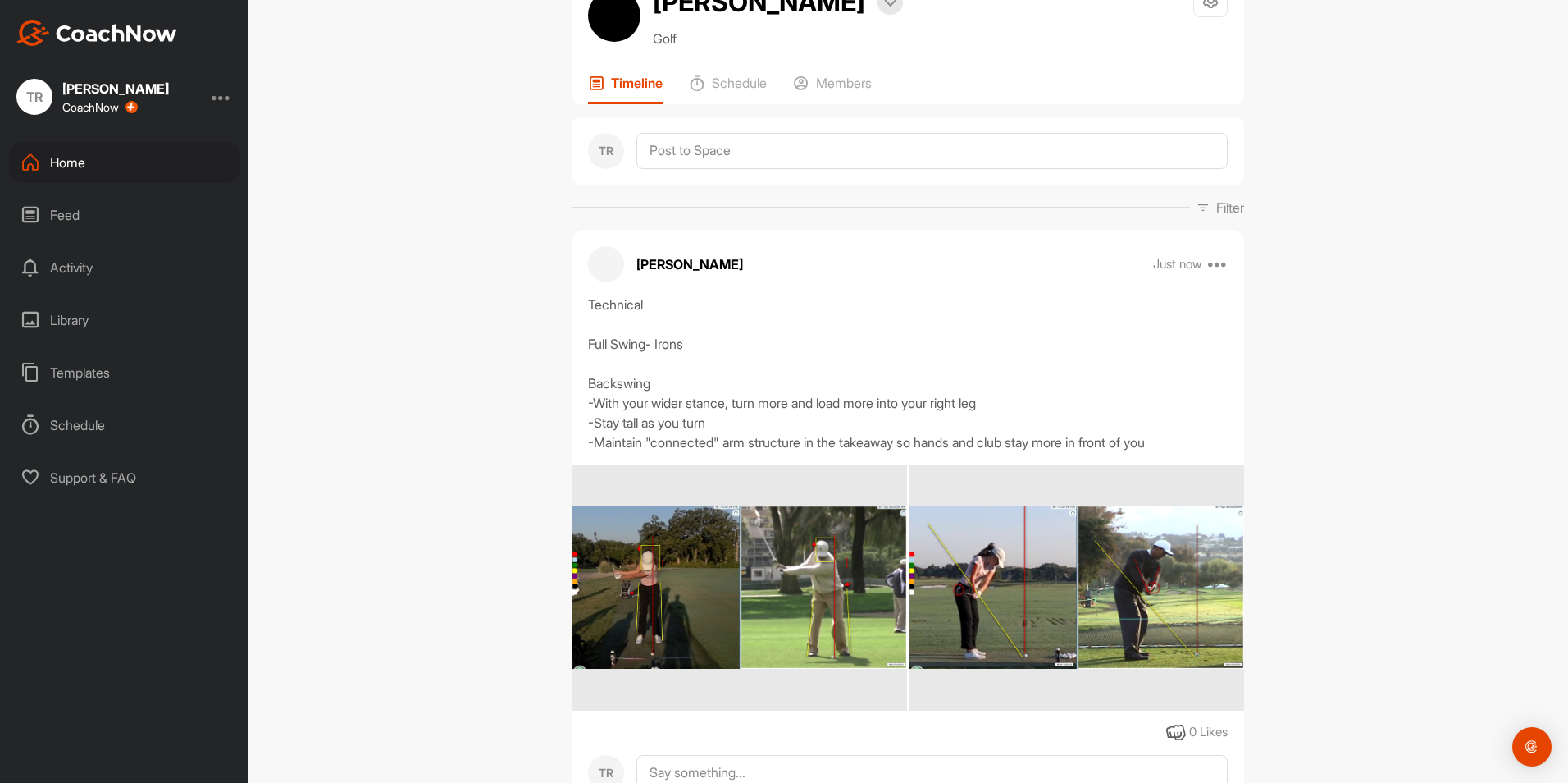
scroll to position [68, 0]
